Goal: Task Accomplishment & Management: Use online tool/utility

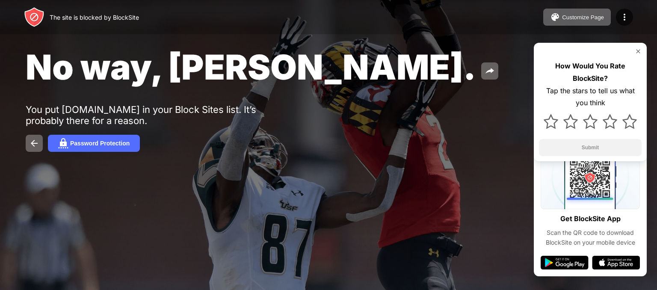
click at [637, 52] on img at bounding box center [638, 51] width 7 height 7
